Goal: Information Seeking & Learning: Check status

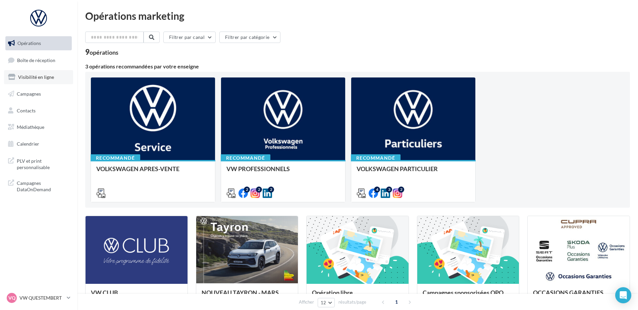
click at [35, 78] on span "Visibilité en ligne" at bounding box center [36, 77] width 36 height 6
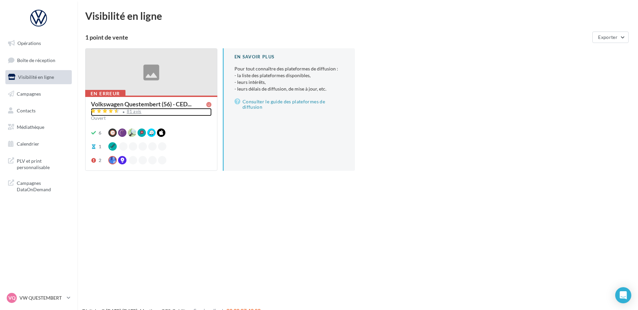
click at [134, 112] on div "81 avis" at bounding box center [134, 111] width 15 height 4
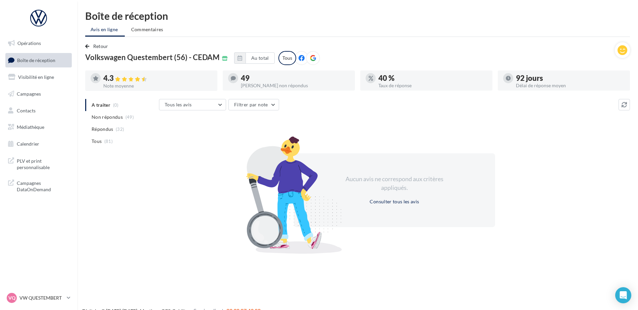
click at [545, 152] on div "Aucun avis ne correspond aux critères appliqués. Consulter tous les avis" at bounding box center [394, 190] width 471 height 116
